Goal: Use online tool/utility: Utilize a website feature to perform a specific function

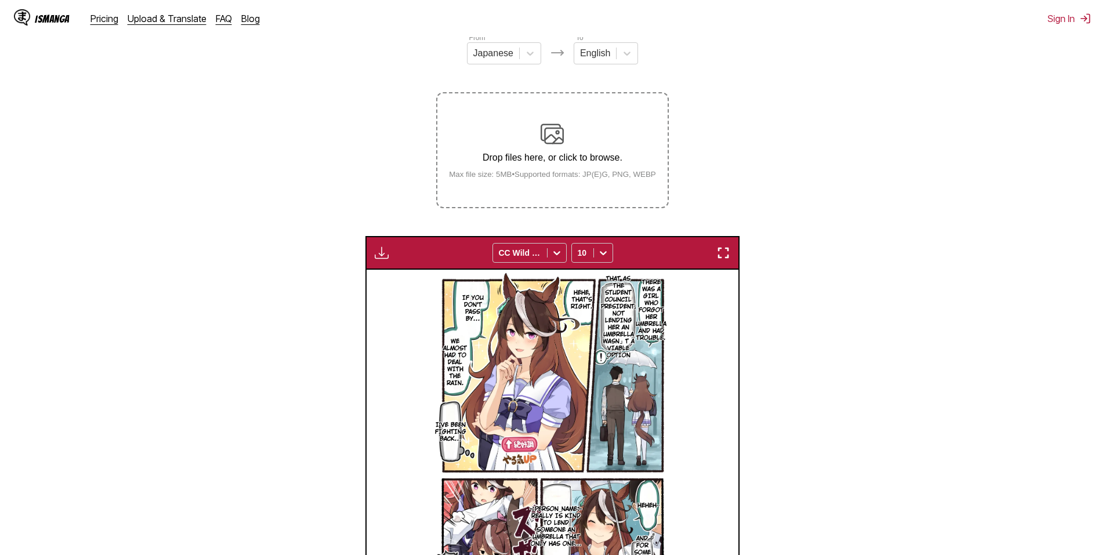
click at [542, 132] on img at bounding box center [552, 133] width 23 height 23
click at [0, 0] on input "Drop files here, or click to browse. Max file size: 5MB • Supported formats: JP…" at bounding box center [0, 0] width 0 height 0
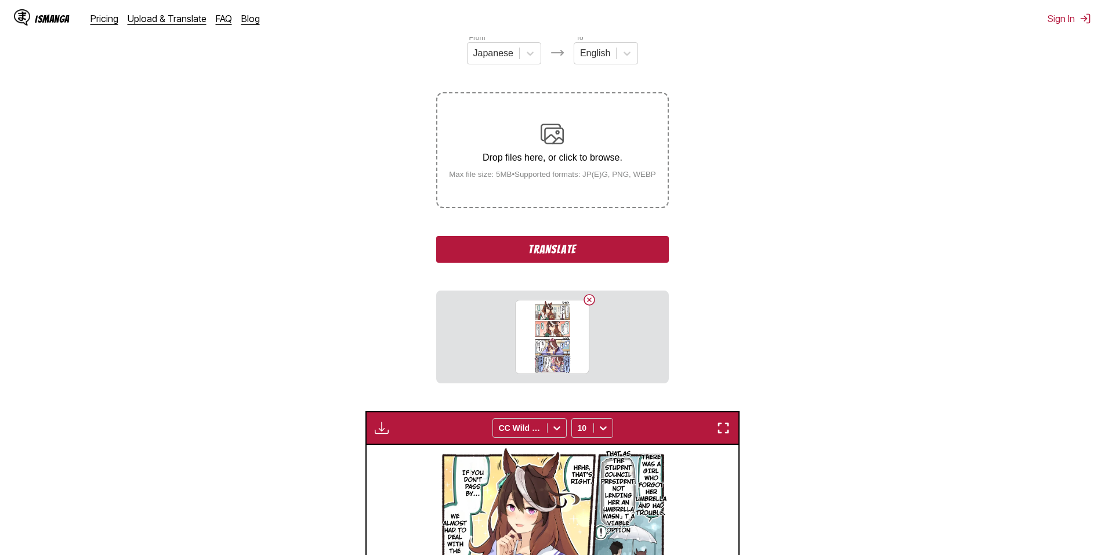
scroll to position [327, 0]
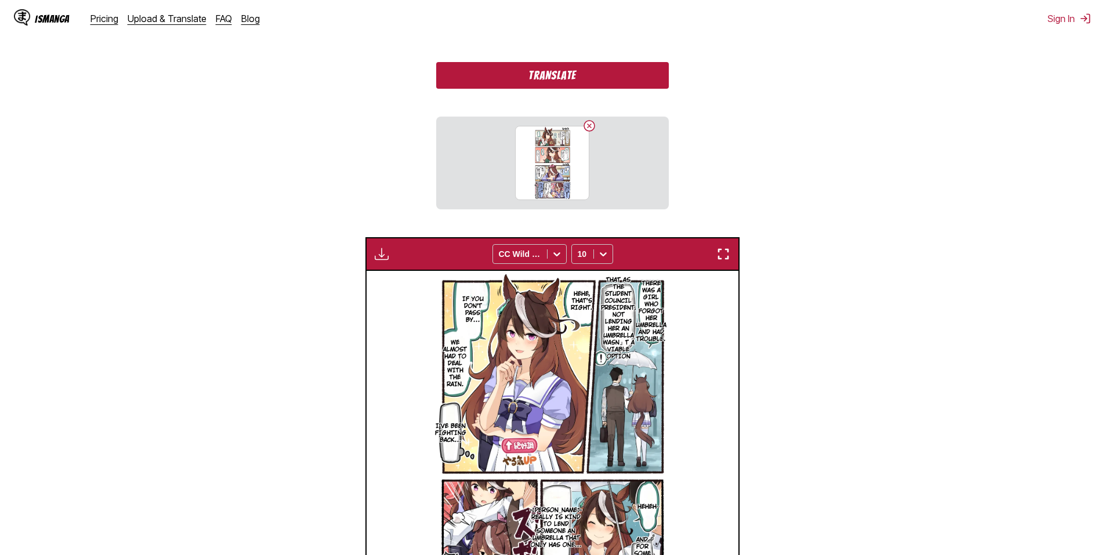
click at [567, 84] on button "Translate" at bounding box center [552, 75] width 232 height 27
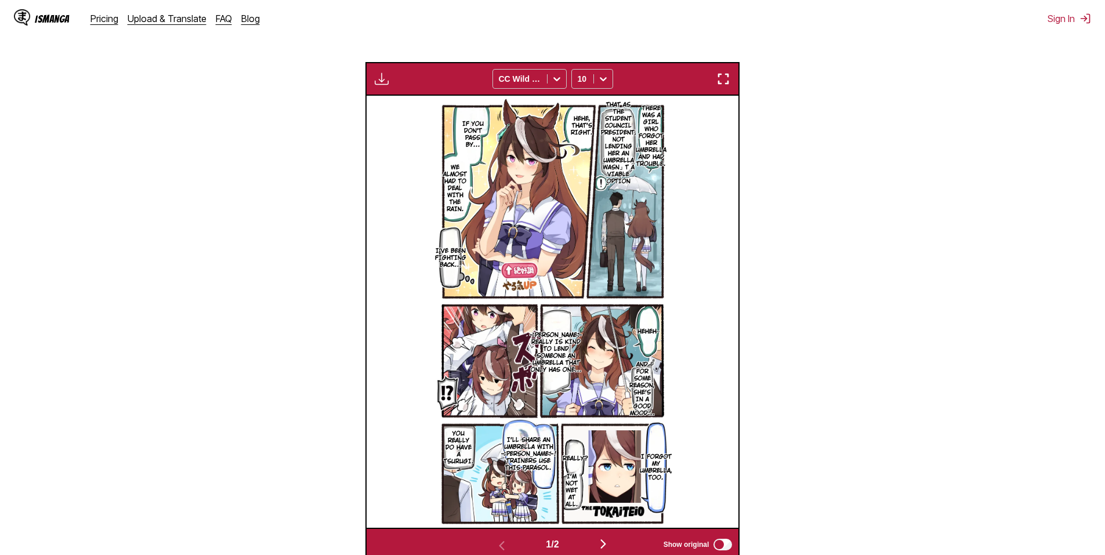
scroll to position [484, 0]
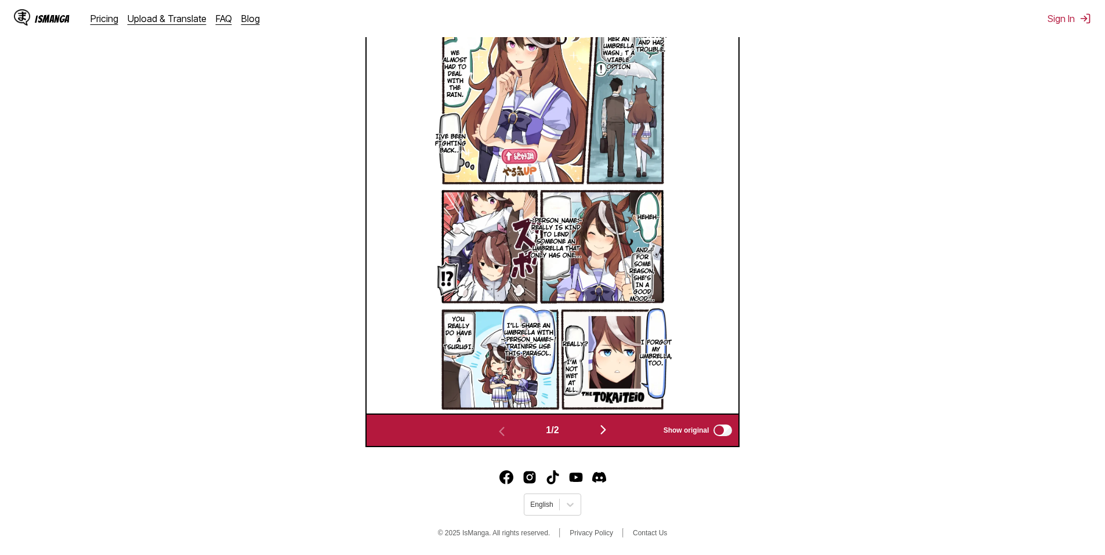
click at [607, 431] on img "button" at bounding box center [603, 430] width 14 height 14
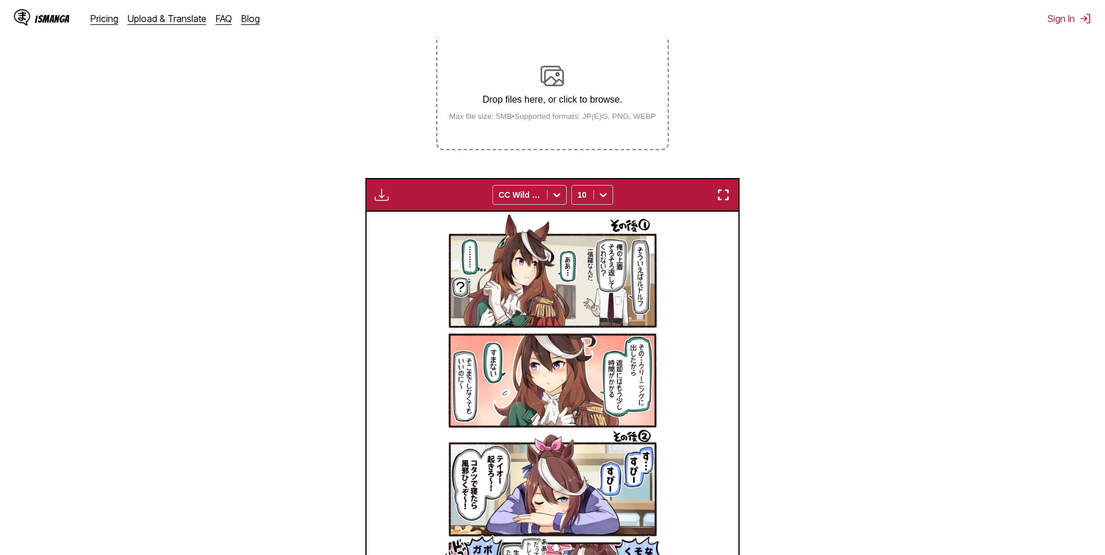
scroll to position [443, 0]
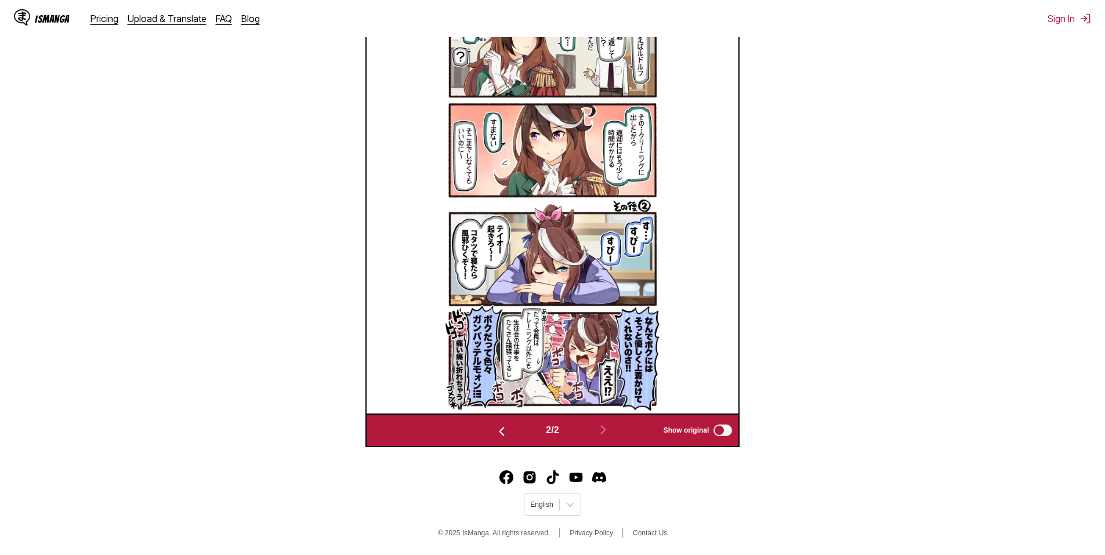
click at [574, 307] on img at bounding box center [552, 197] width 219 height 432
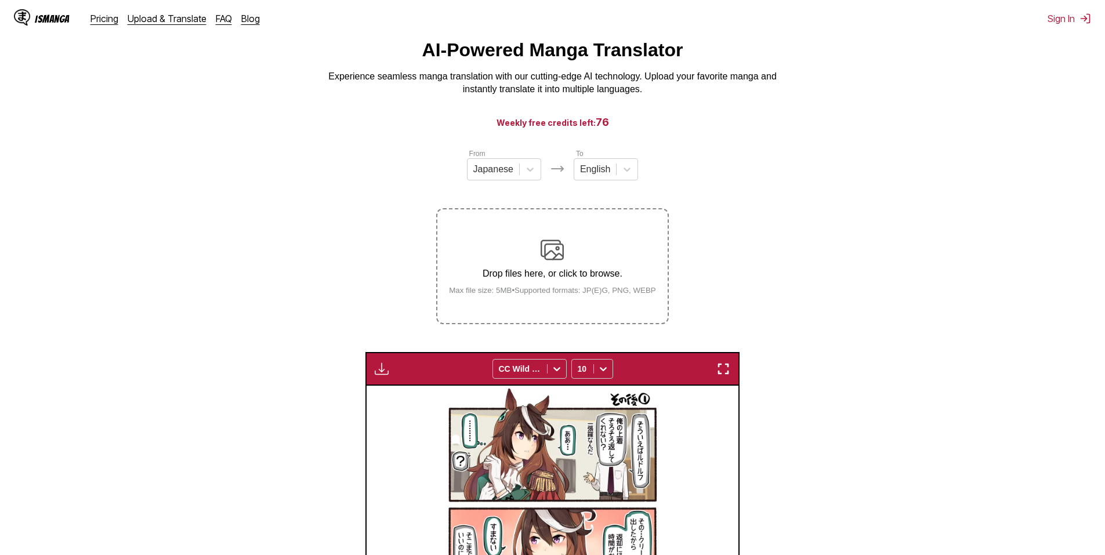
scroll to position [0, 0]
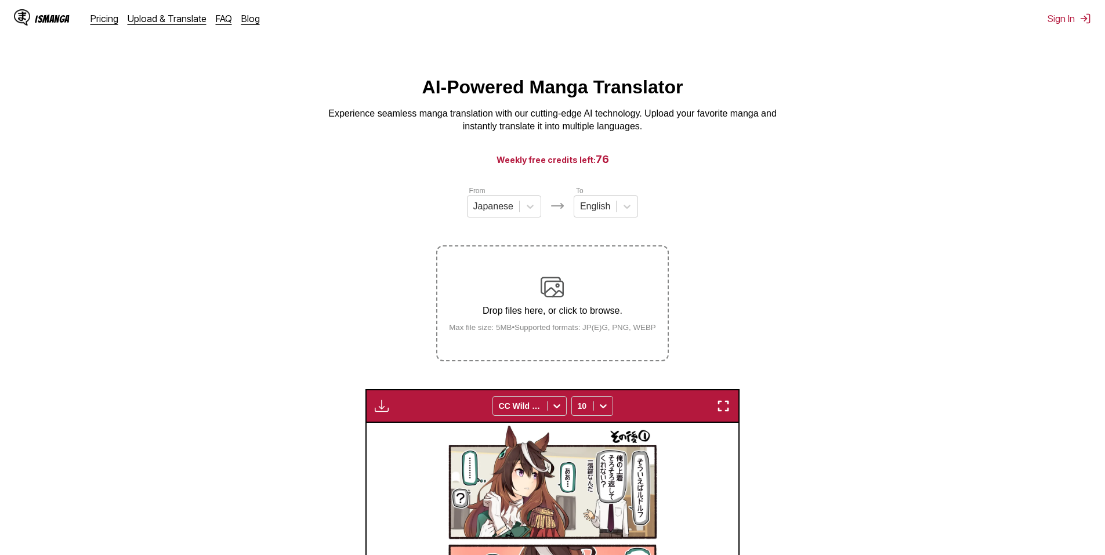
click at [54, 15] on div "IsManga" at bounding box center [52, 18] width 35 height 11
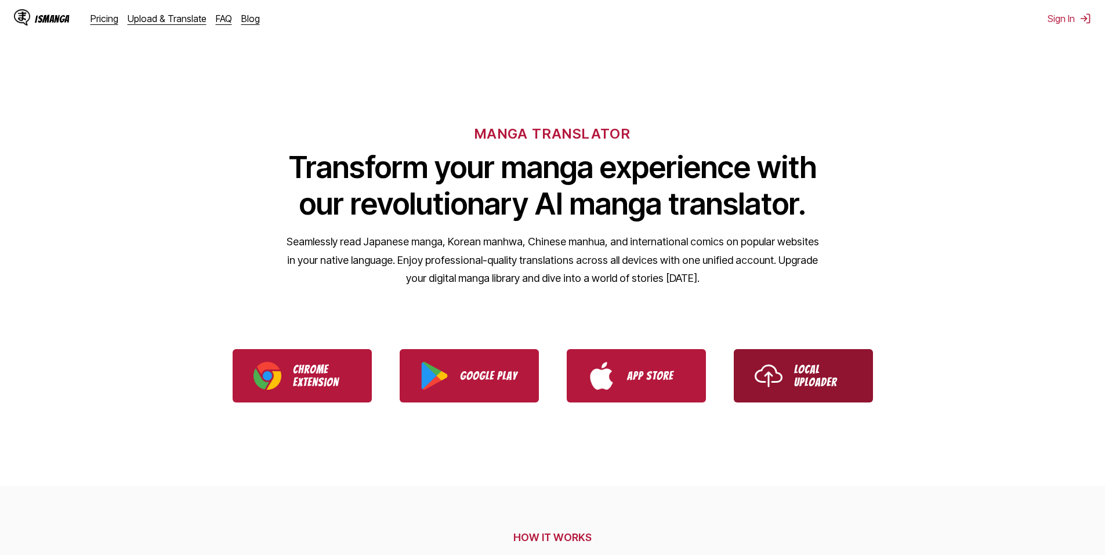
click at [817, 386] on p "Local Uploader" at bounding box center [823, 376] width 58 height 26
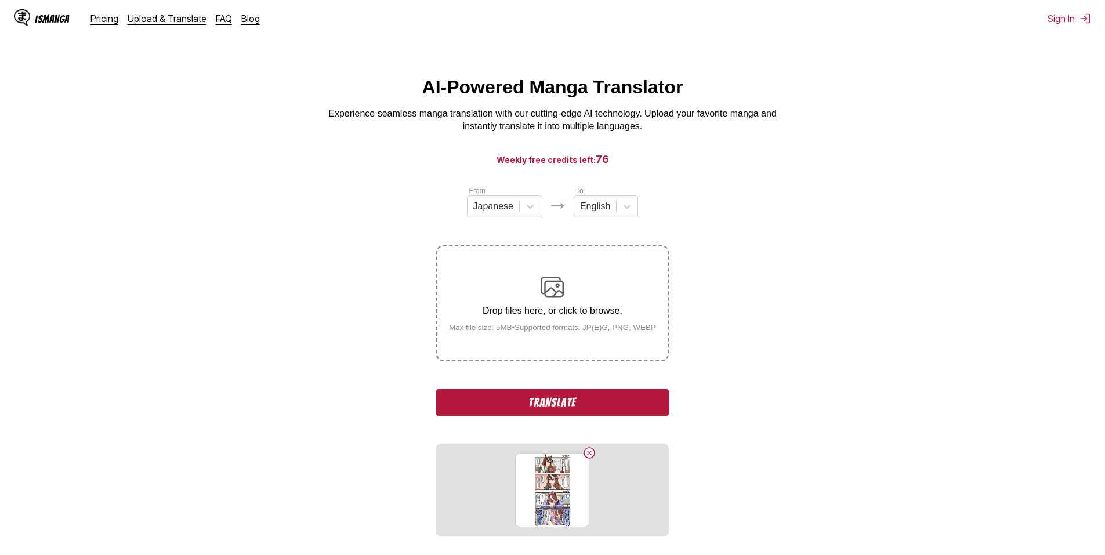
click at [554, 409] on button "Translate" at bounding box center [552, 402] width 232 height 27
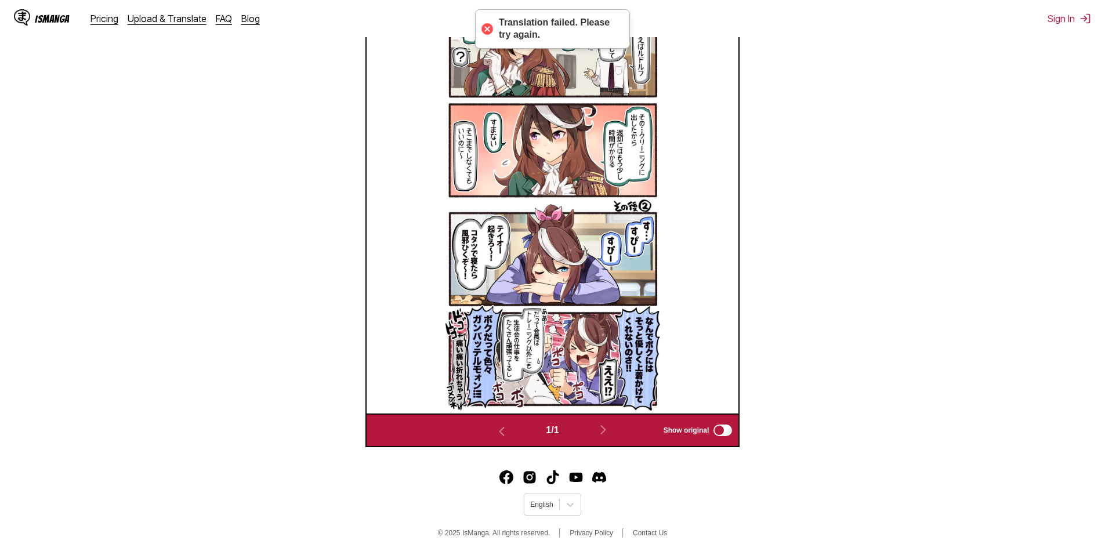
scroll to position [269, 0]
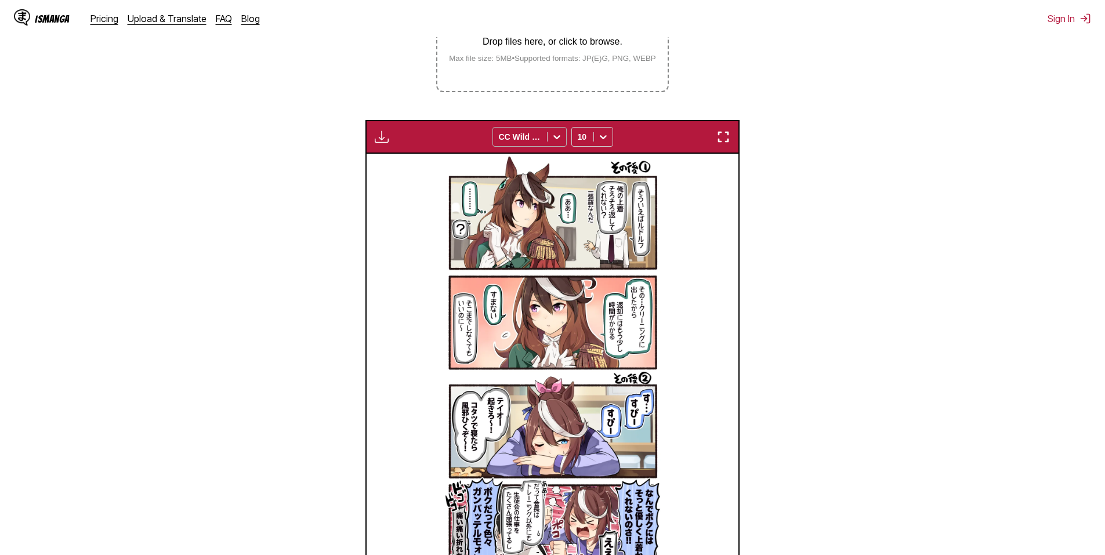
click at [553, 137] on icon at bounding box center [557, 137] width 12 height 12
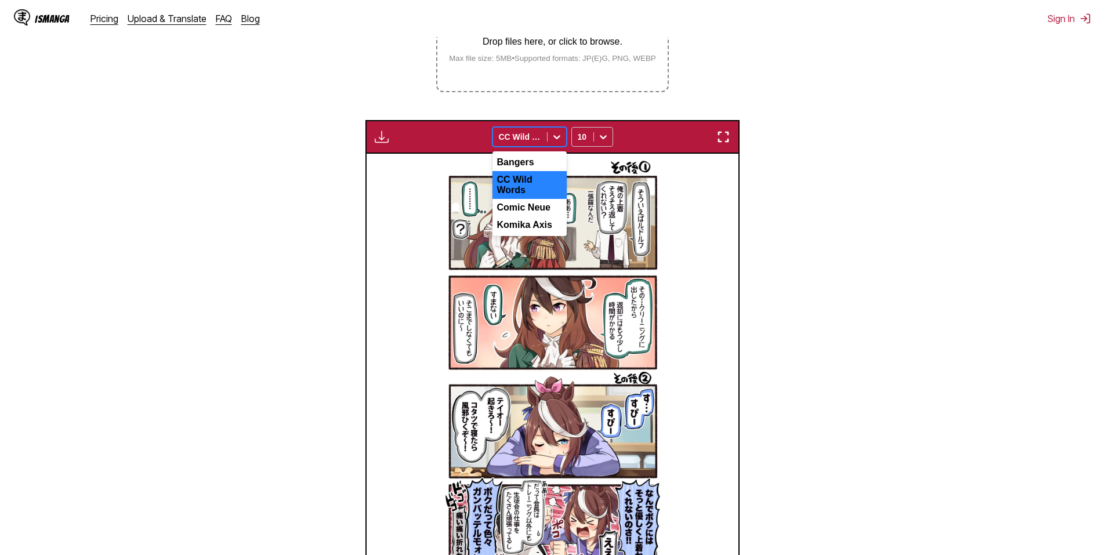
click at [672, 118] on section "From Japanese To English Drop files here, or click to browse. Max file size: 5M…" at bounding box center [552, 267] width 1086 height 703
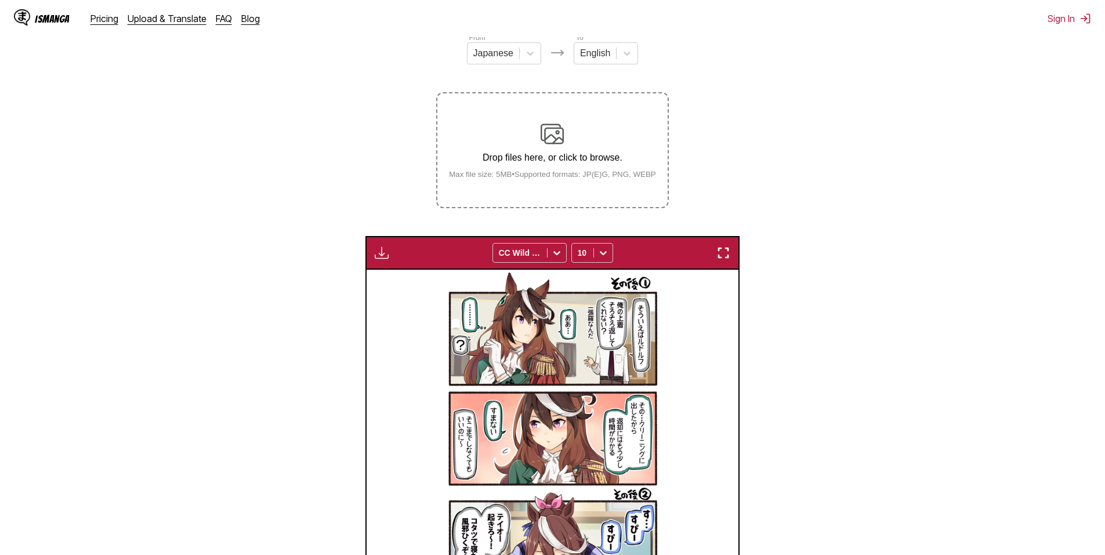
scroll to position [37, 0]
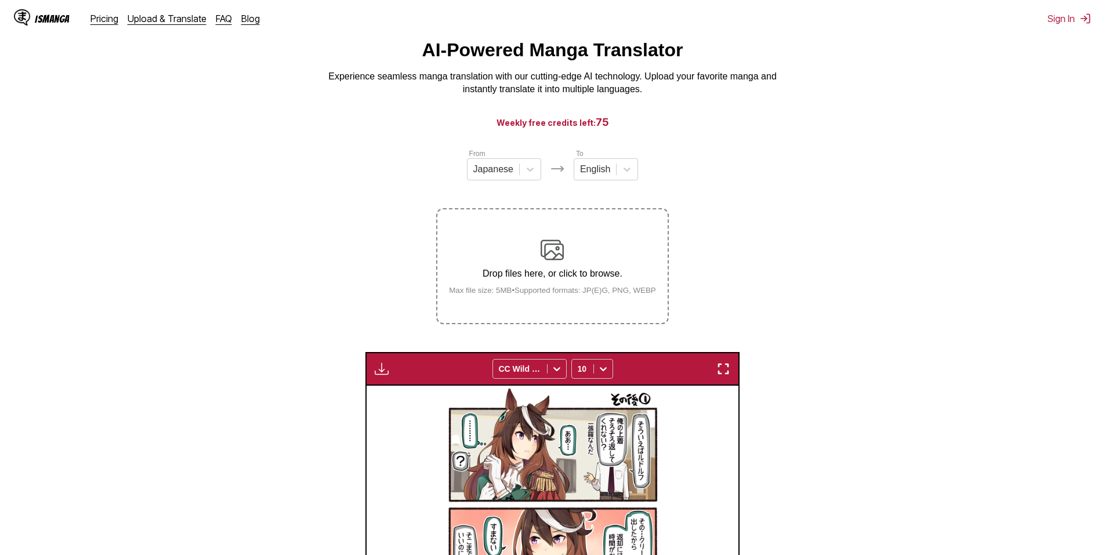
click at [49, 16] on div "IsManga" at bounding box center [52, 18] width 35 height 11
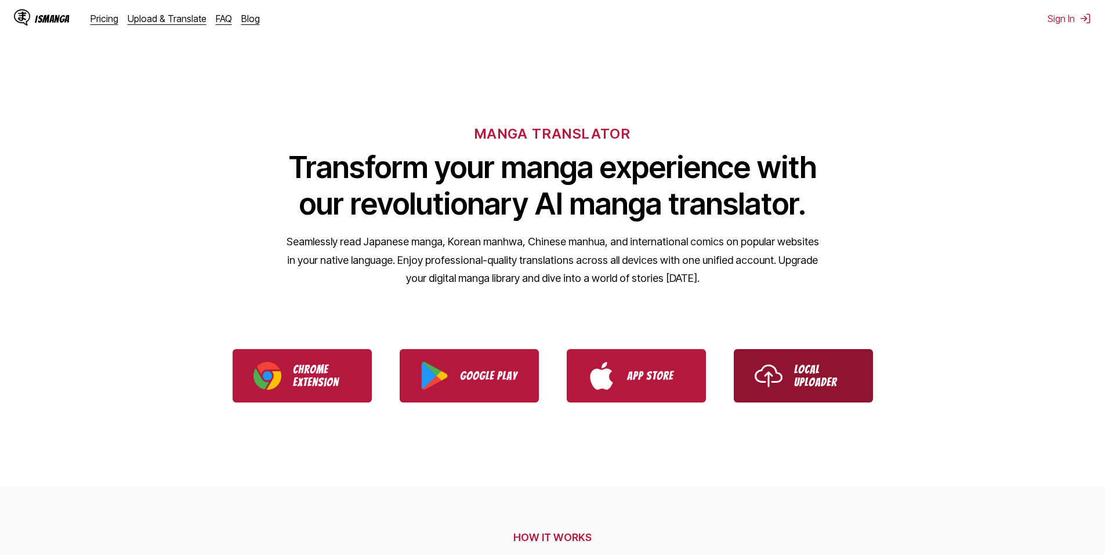
click at [811, 402] on link "Local Uploader" at bounding box center [803, 375] width 139 height 53
